Goal: Information Seeking & Learning: Learn about a topic

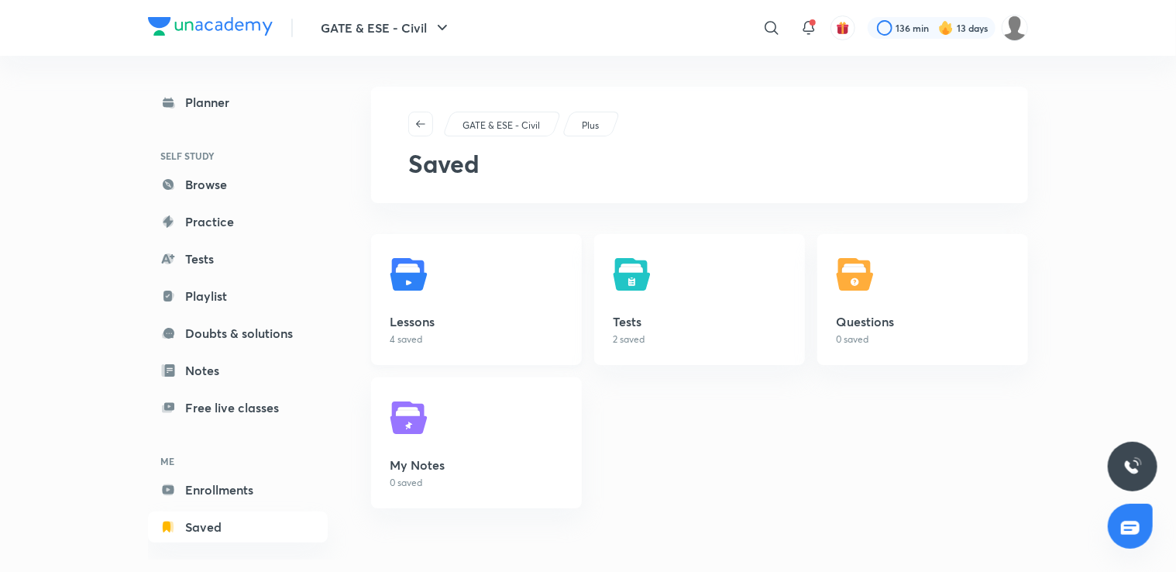
click at [493, 308] on link "Lessons 4 saved" at bounding box center [476, 299] width 211 height 131
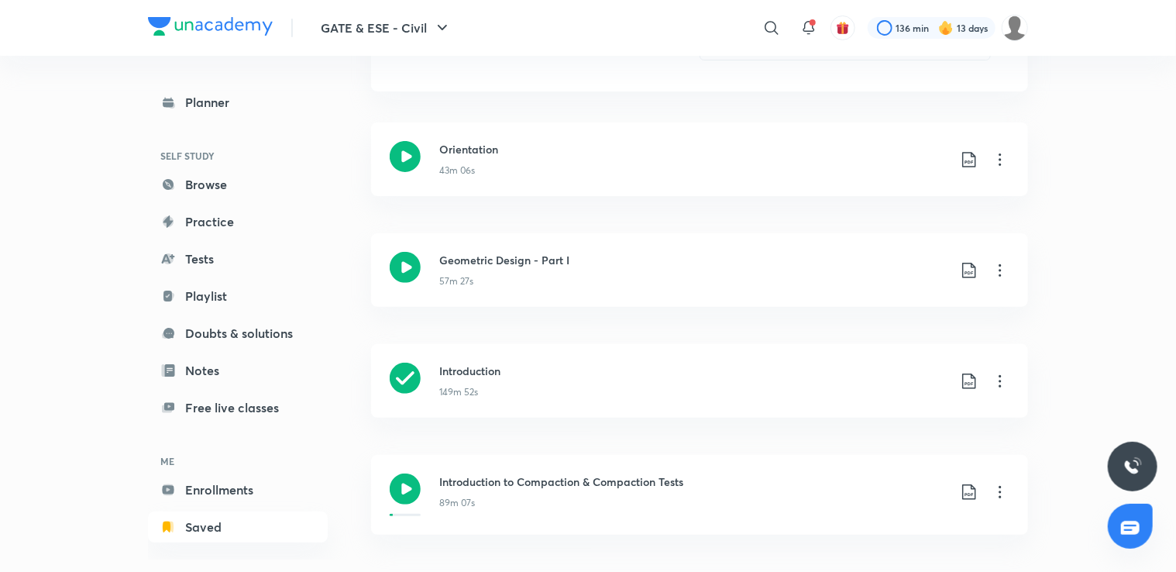
scroll to position [147, 0]
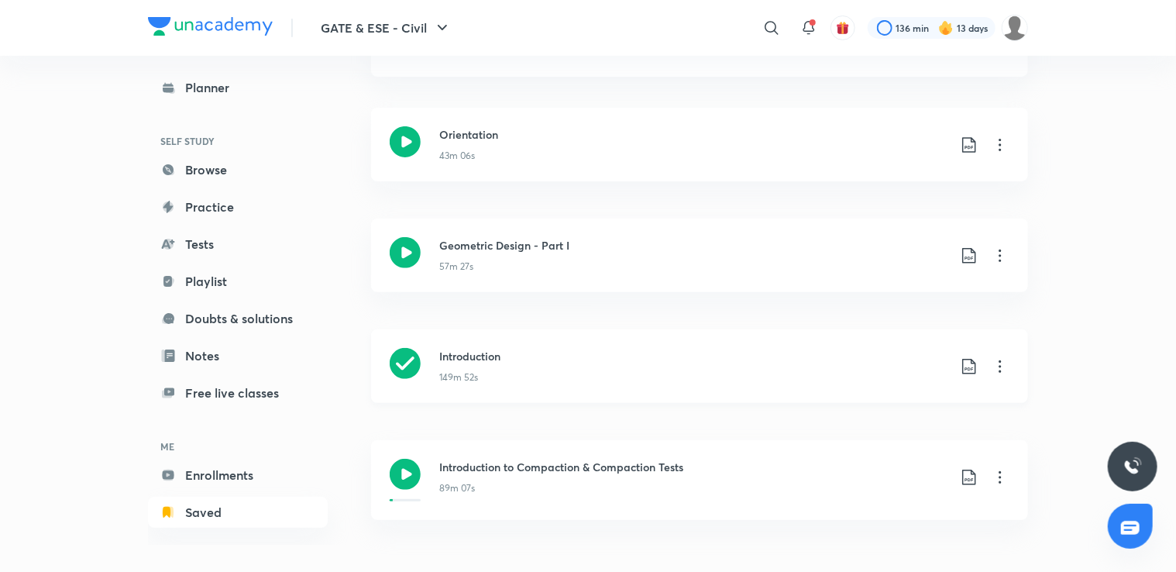
click at [998, 373] on icon at bounding box center [1000, 366] width 19 height 19
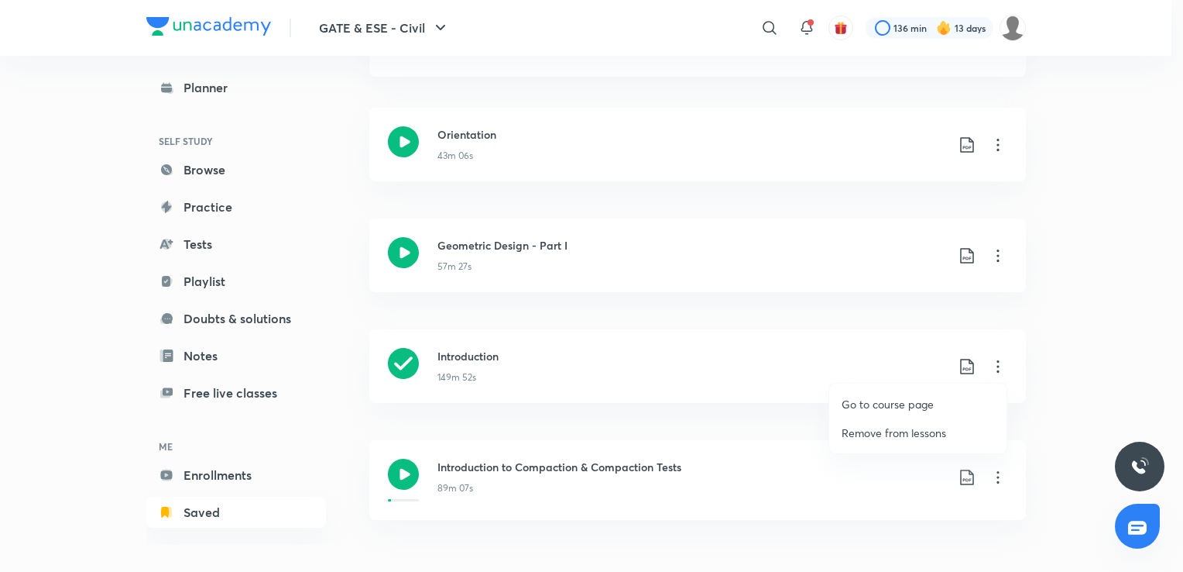
click at [893, 404] on p "Go to course page" at bounding box center [888, 404] width 92 height 16
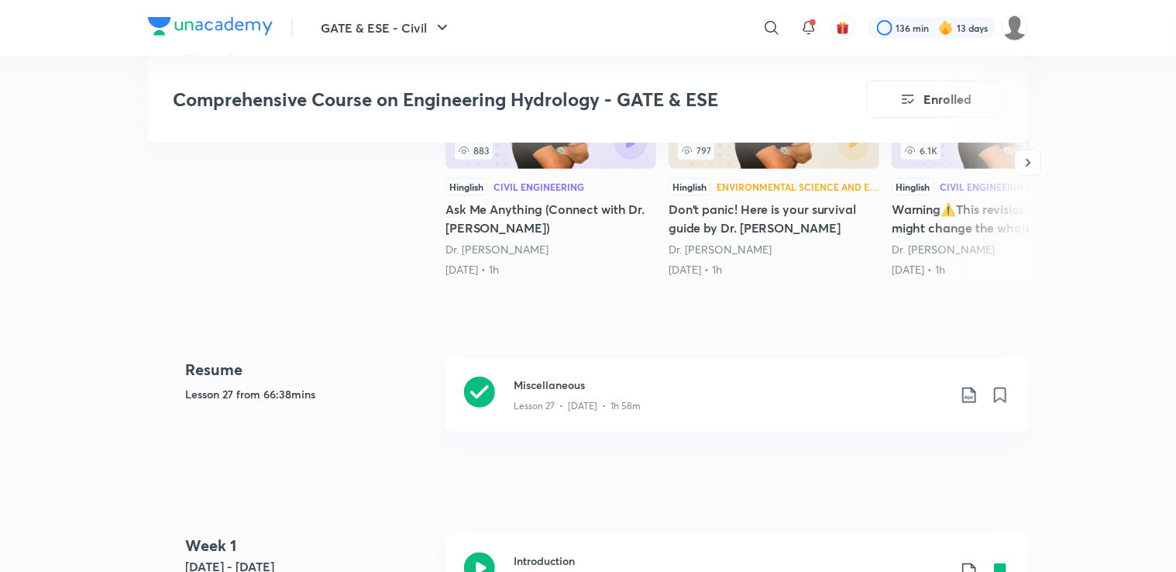
scroll to position [553, 0]
click at [604, 389] on h3 "Miscellaneous" at bounding box center [731, 385] width 434 height 16
